Goal: Find specific page/section: Find specific page/section

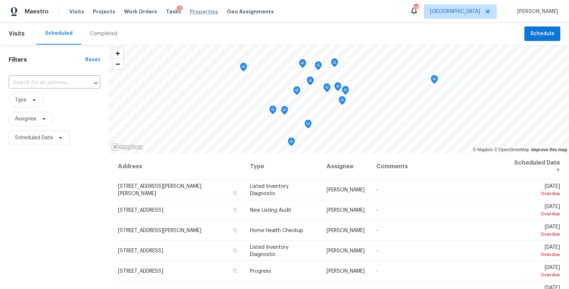
click at [196, 12] on span "Properties" at bounding box center [204, 11] width 28 height 7
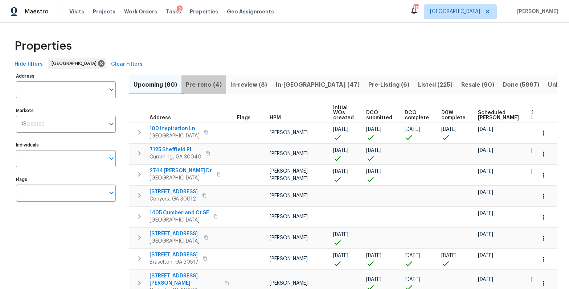
click at [194, 84] on span "Pre-reno (4)" at bounding box center [204, 85] width 36 height 10
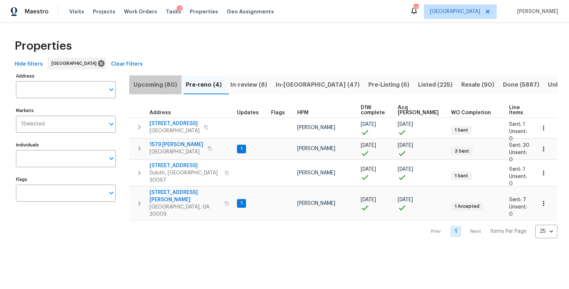
click at [143, 81] on span "Upcoming (80)" at bounding box center [156, 85] width 44 height 10
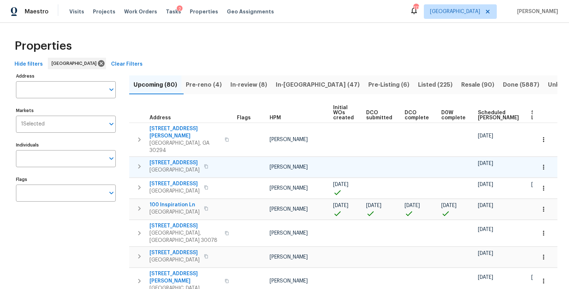
click at [540, 164] on icon "button" at bounding box center [543, 167] width 7 height 7
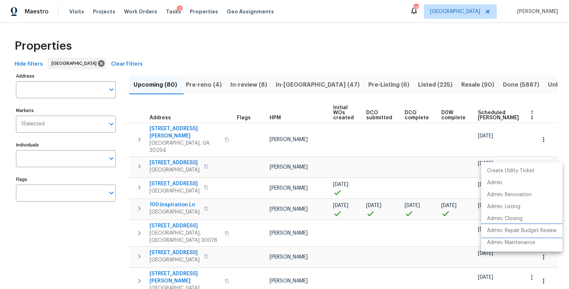
click at [527, 233] on p "Admin: Repair Budget Review" at bounding box center [522, 231] width 70 height 8
click at [344, 83] on div at bounding box center [284, 144] width 569 height 289
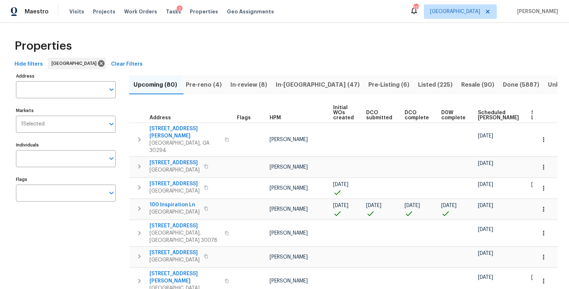
click at [368, 85] on span "Pre-Listing (6)" at bounding box center [388, 85] width 41 height 10
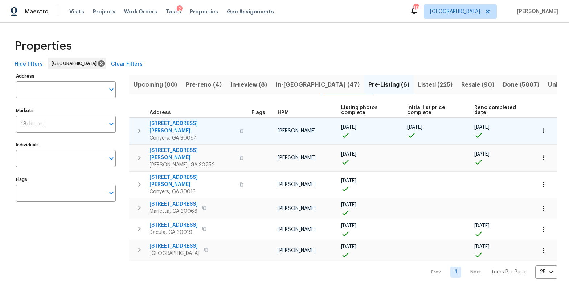
click at [172, 120] on span "4620 Cedar Brook Dr SE" at bounding box center [192, 127] width 85 height 15
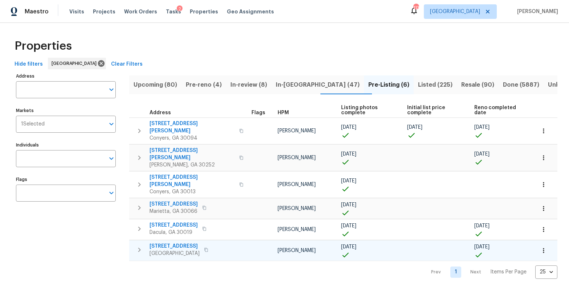
click at [176, 243] on span "6105 Crystal Cove Trl" at bounding box center [175, 246] width 50 height 7
click at [418, 89] on span "Listed (225)" at bounding box center [435, 85] width 34 height 10
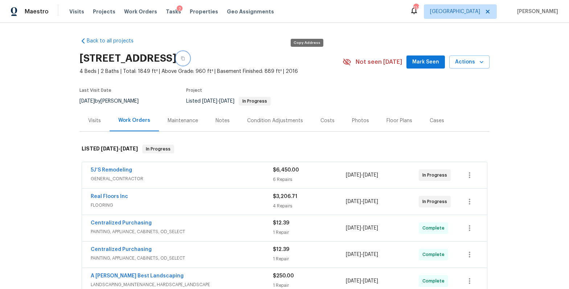
click at [185, 58] on icon "button" at bounding box center [183, 58] width 4 height 4
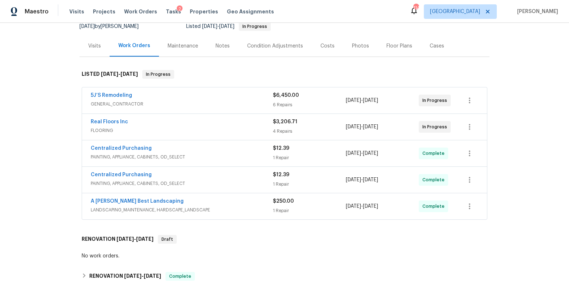
scroll to position [75, 0]
click at [182, 102] on span "GENERAL_CONTRACTOR" at bounding box center [182, 103] width 182 height 7
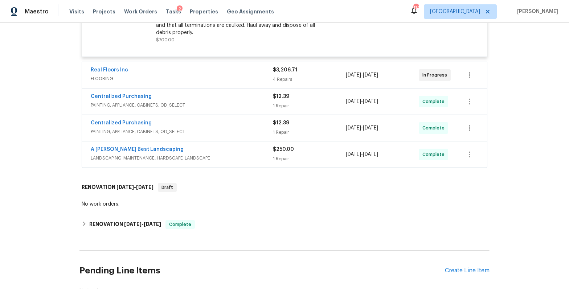
scroll to position [756, 0]
click at [175, 77] on span "FLOORING" at bounding box center [182, 79] width 182 height 7
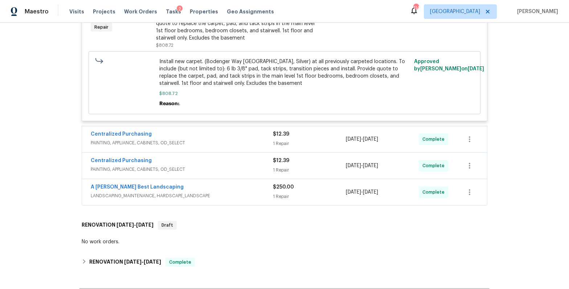
scroll to position [1126, 0]
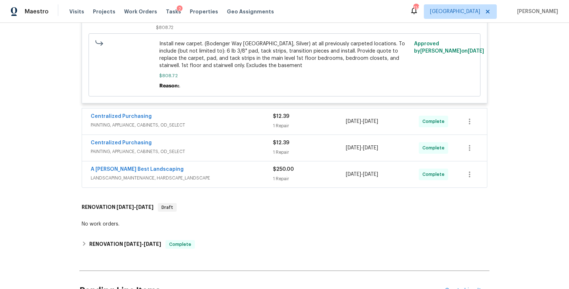
click at [203, 122] on div "Centralized Purchasing" at bounding box center [182, 117] width 182 height 9
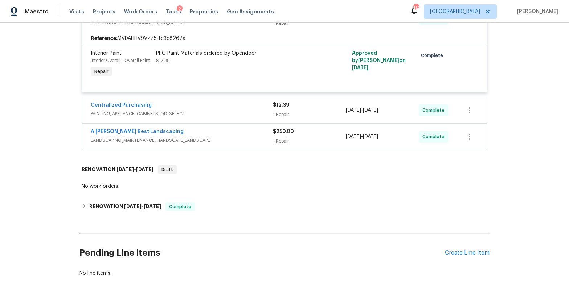
scroll to position [1229, 0]
click at [207, 111] on div "Centralized Purchasing" at bounding box center [182, 106] width 182 height 9
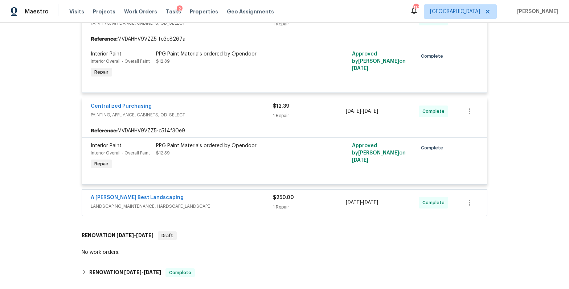
click at [241, 210] on span "LANDSCAPING_MAINTENANCE, HARDSCAPE_LANDSCAPE" at bounding box center [182, 206] width 182 height 7
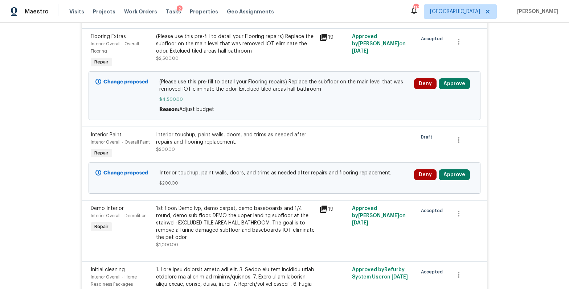
scroll to position [293, 0]
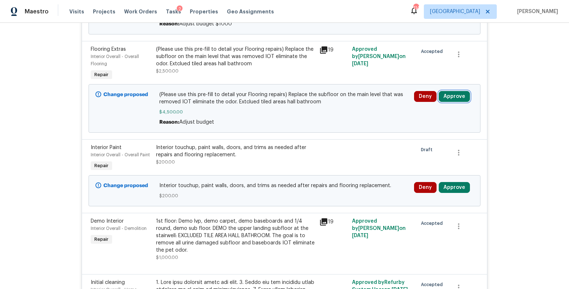
click at [455, 96] on button "Approve" at bounding box center [454, 96] width 31 height 11
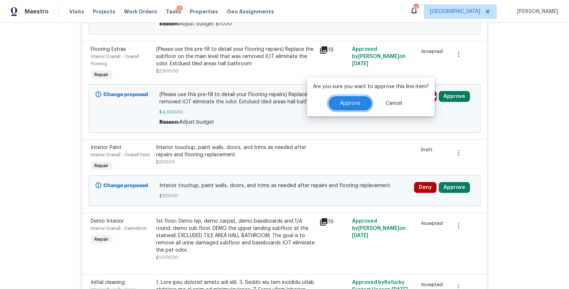
click at [357, 106] on span "Approve" at bounding box center [350, 103] width 20 height 5
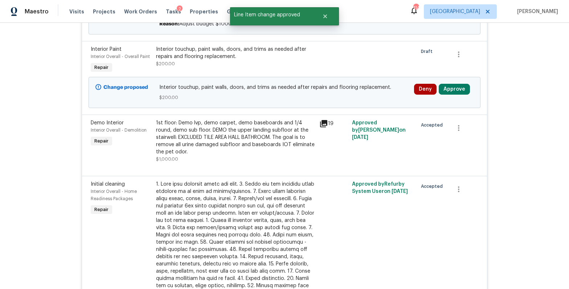
click at [454, 83] on div "Deny Approve" at bounding box center [444, 93] width 64 height 22
click at [453, 87] on button "Approve" at bounding box center [454, 89] width 31 height 11
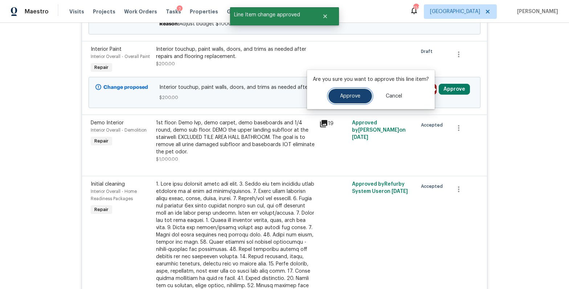
click at [362, 95] on button "Approve" at bounding box center [350, 96] width 44 height 15
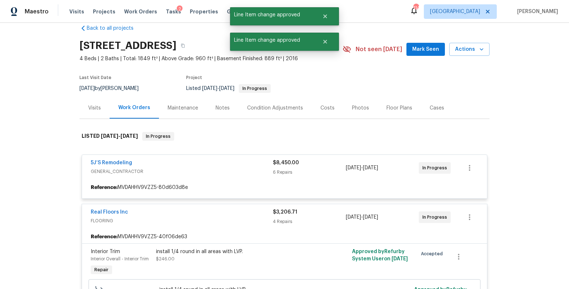
scroll to position [0, 0]
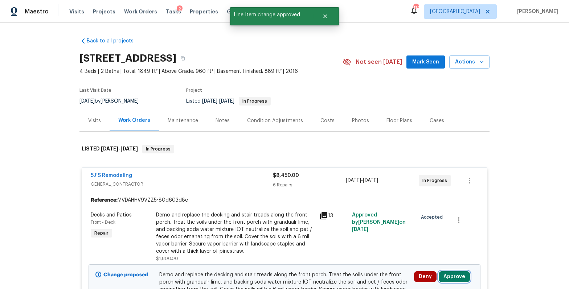
drag, startPoint x: 449, startPoint y: 274, endPoint x: 443, endPoint y: 273, distance: 5.9
click at [449, 274] on button "Approve" at bounding box center [454, 276] width 31 height 11
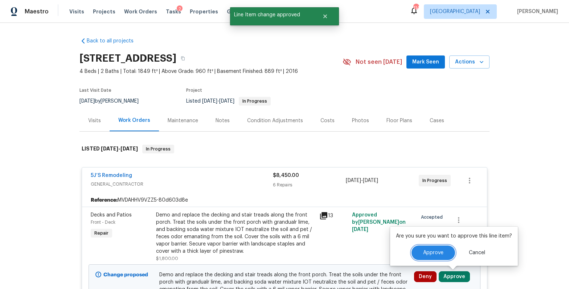
click at [428, 253] on span "Approve" at bounding box center [433, 252] width 20 height 5
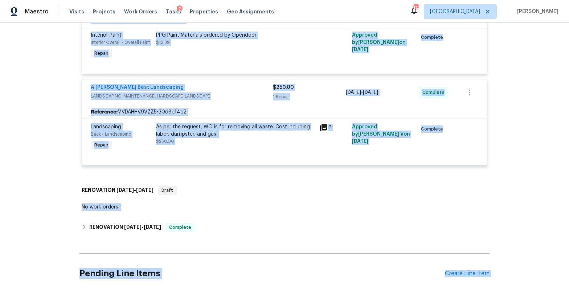
scroll to position [1372, 0]
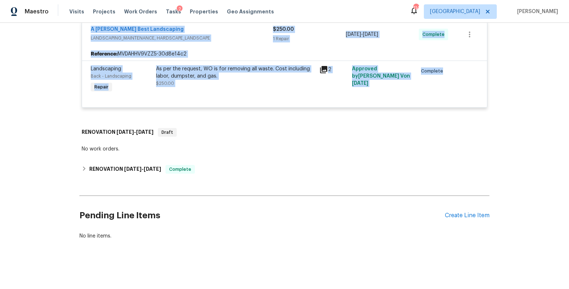
drag, startPoint x: 72, startPoint y: 134, endPoint x: 305, endPoint y: 129, distance: 233.0
click at [305, 129] on div "Back to all projects 6105 Crystal Cove Trl, Gainesville, GA 30506 4 Beds | 2 Ba…" at bounding box center [284, 156] width 569 height 266
copy div "5J’S Remodeling GENERAL_CONTRACTOR $8,450.00 6 Repairs 9/15/2025 - 9/30/2025 In…"
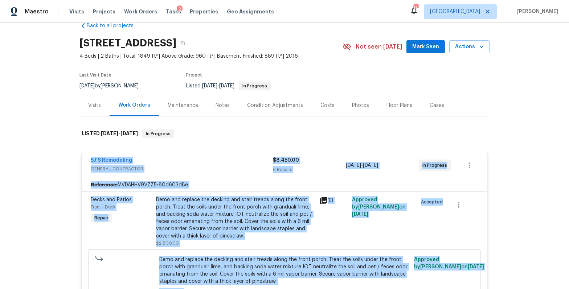
scroll to position [0, 0]
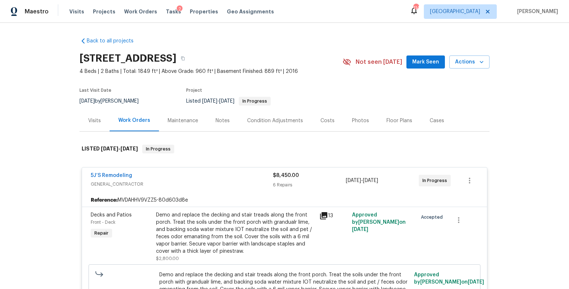
click at [322, 120] on div "Costs" at bounding box center [327, 120] width 14 height 7
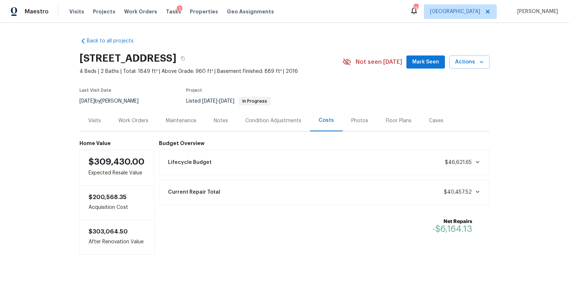
click at [135, 123] on div "Work Orders" at bounding box center [133, 120] width 30 height 7
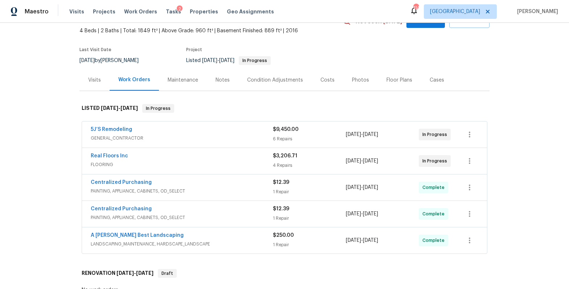
scroll to position [34, 0]
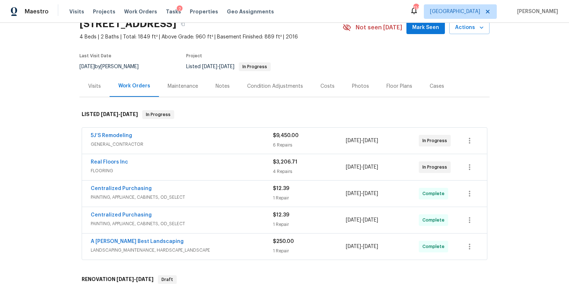
click at [327, 85] on div "Costs" at bounding box center [327, 86] width 14 height 7
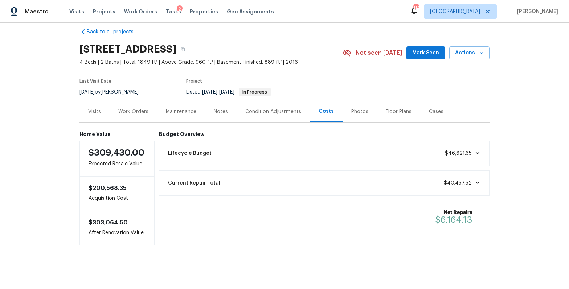
click at [128, 111] on div "Work Orders" at bounding box center [133, 111] width 30 height 7
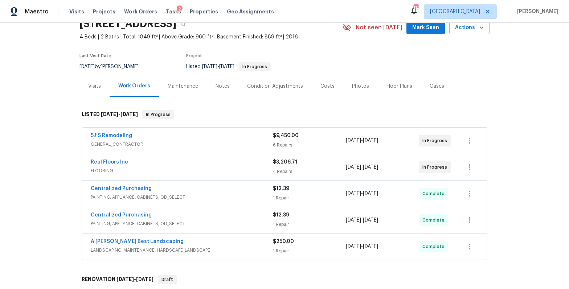
scroll to position [182, 0]
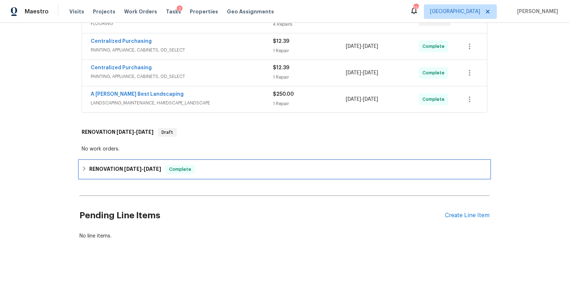
click at [84, 168] on icon at bounding box center [84, 169] width 3 height 4
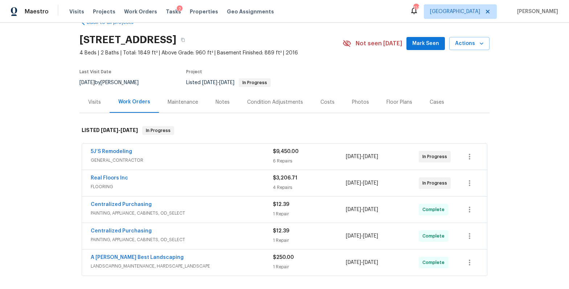
scroll to position [0, 0]
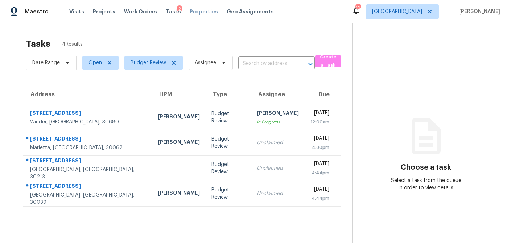
scroll to position [23, 0]
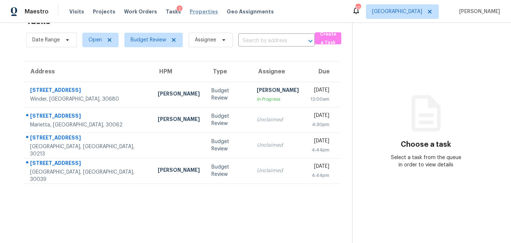
click at [190, 11] on span "Properties" at bounding box center [204, 11] width 28 height 7
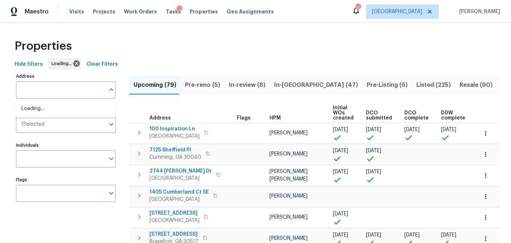
click at [47, 91] on input "Address" at bounding box center [60, 89] width 89 height 17
click at [45, 91] on input "Address" at bounding box center [60, 89] width 89 height 17
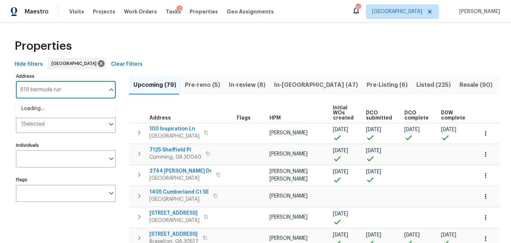
type input "819 bermuda run"
click at [74, 113] on li "819 Bermuda Run Woodstock GA 30189" at bounding box center [66, 109] width 100 height 12
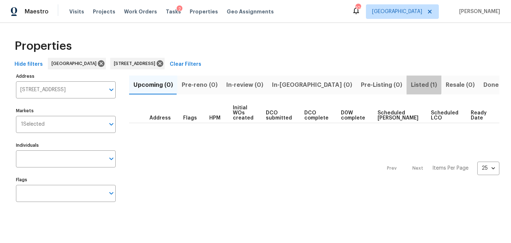
click at [411, 84] on span "Listed (1)" at bounding box center [424, 85] width 26 height 10
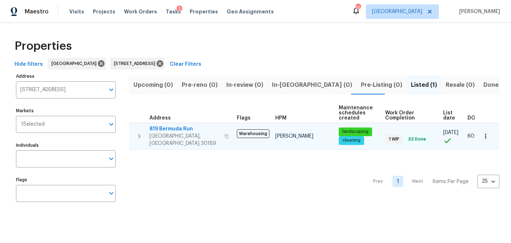
click at [168, 128] on span "819 Bermuda Run" at bounding box center [185, 128] width 71 height 7
click at [488, 132] on icon "button" at bounding box center [485, 135] width 7 height 7
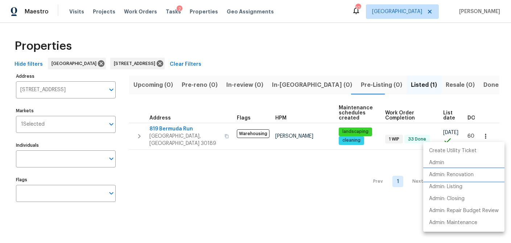
click at [457, 177] on p "Admin: Renovation" at bounding box center [451, 175] width 45 height 8
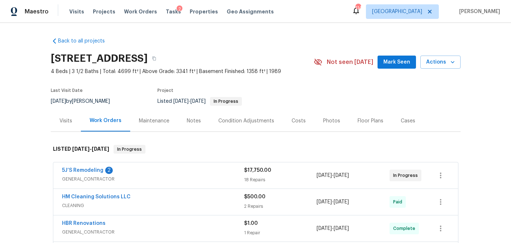
scroll to position [5, 0]
